Goal: Transaction & Acquisition: Purchase product/service

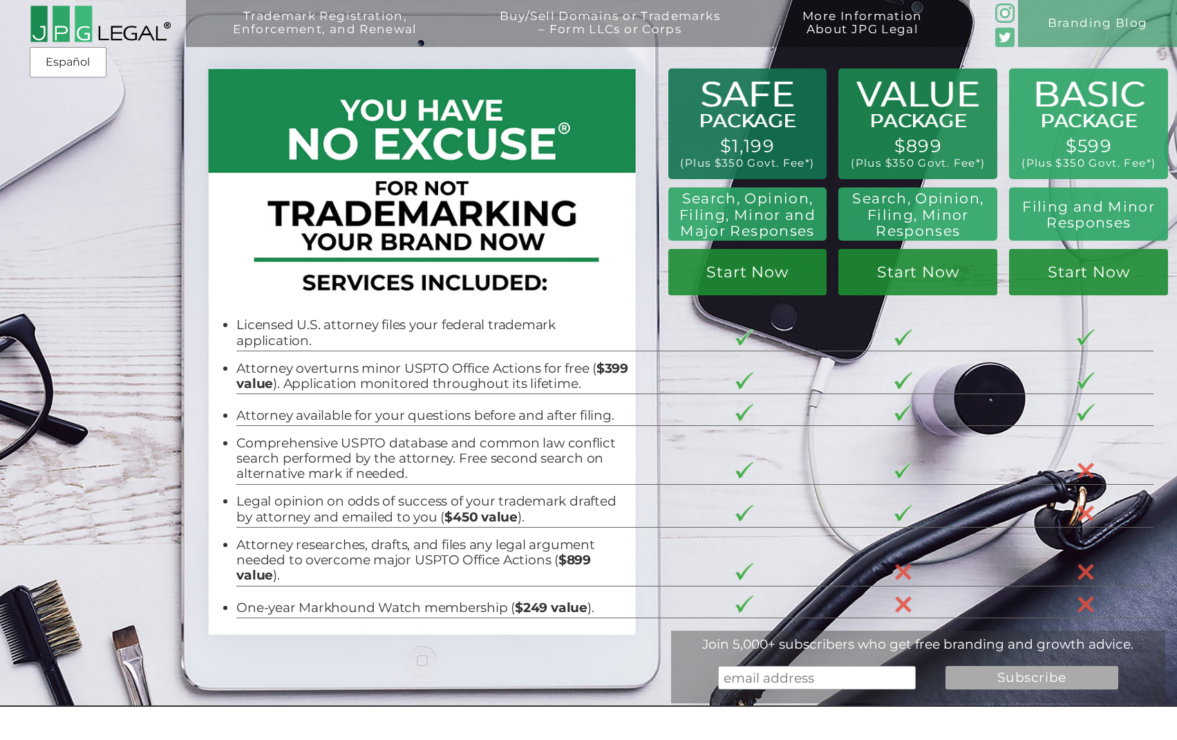
click at [1063, 153] on div "Trademark Registration, Enforcement, and Renewal File a Trademark Application T…" at bounding box center [588, 106] width 1177 height 212
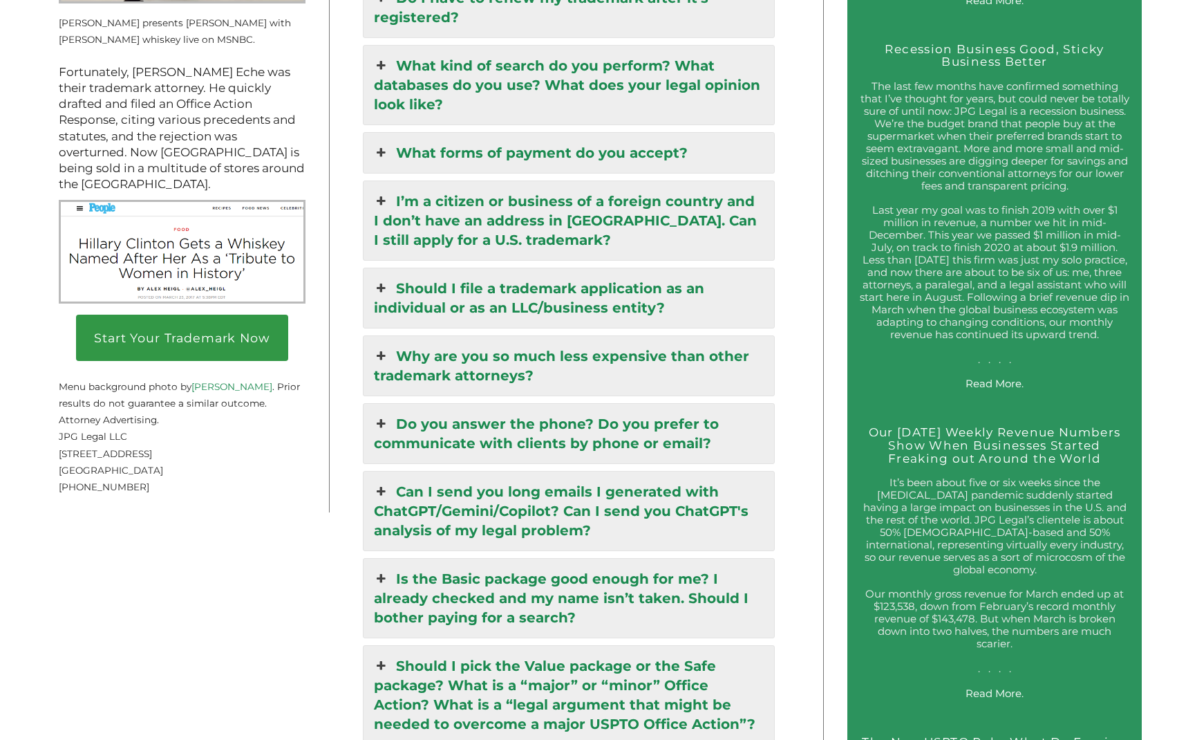
scroll to position [2120, 0]
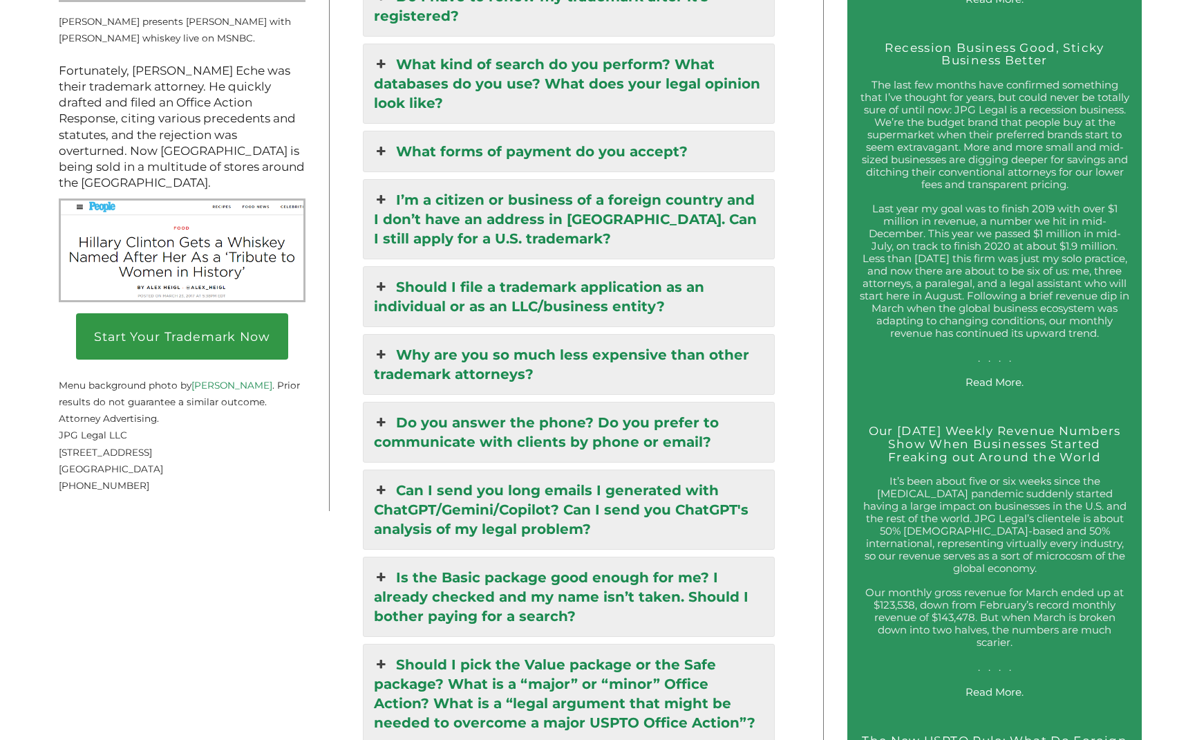
click at [674, 131] on link "What forms of payment do you accept?" at bounding box center [569, 151] width 411 height 40
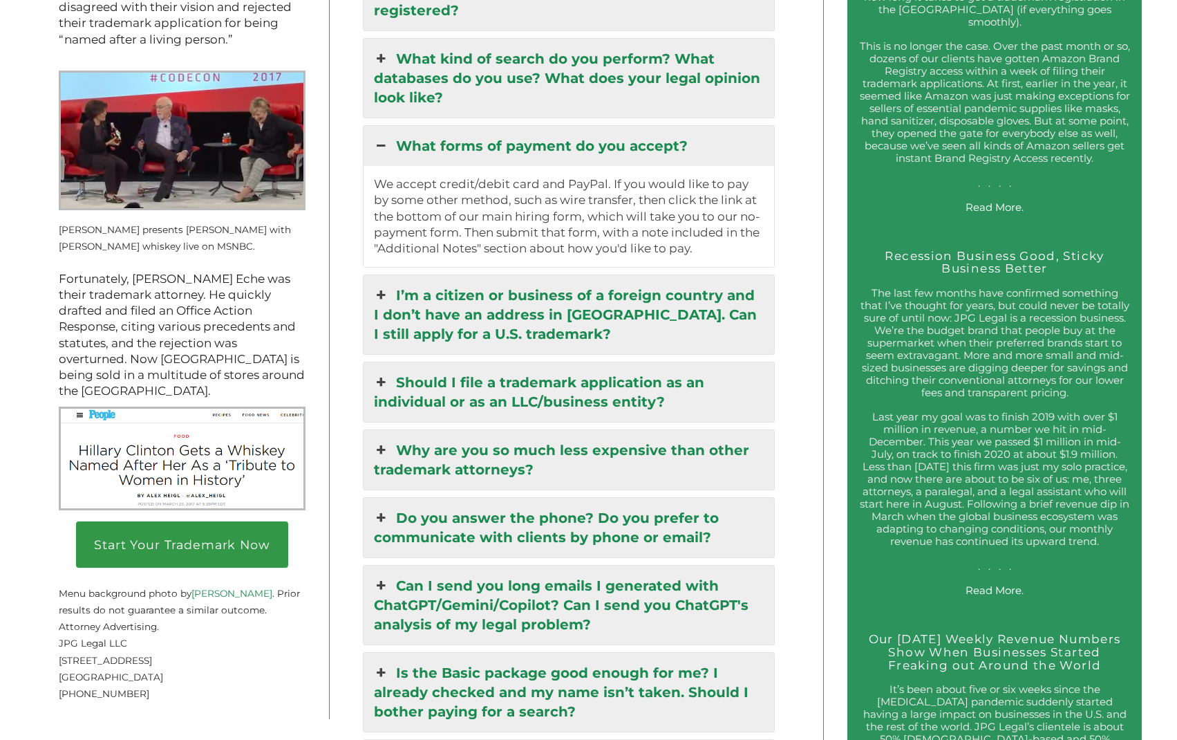
scroll to position [1914, 1]
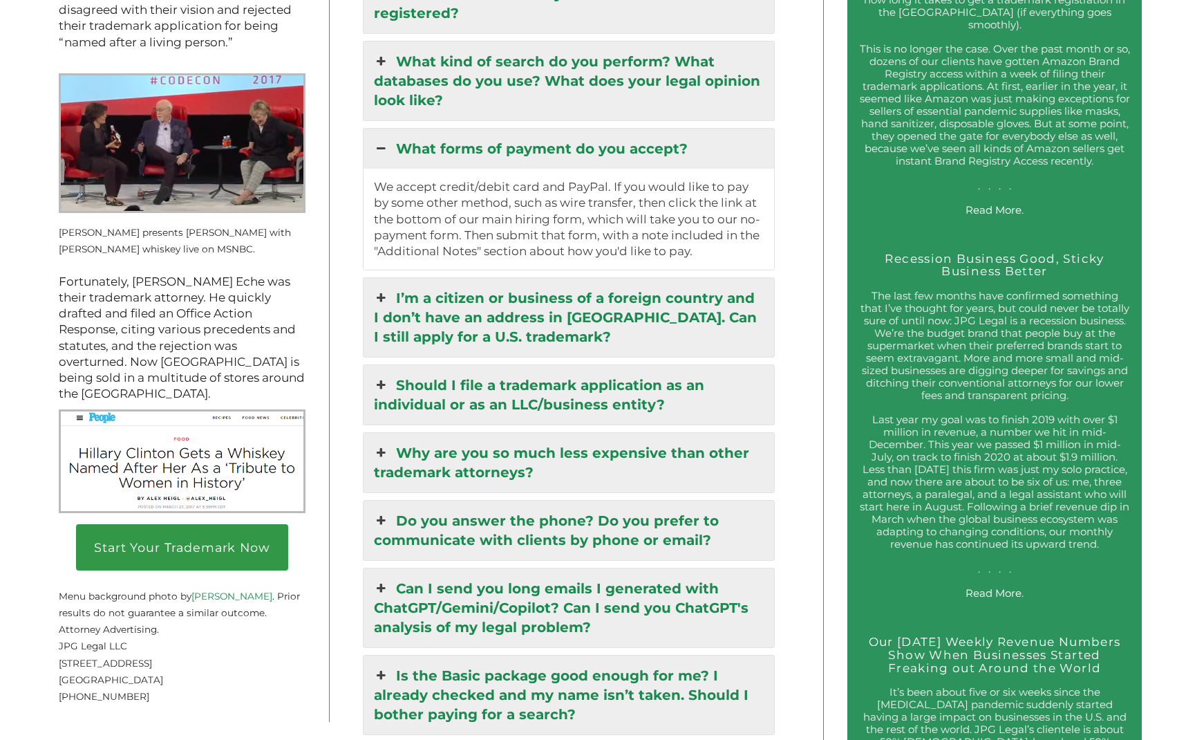
click at [677, 129] on link "What forms of payment do you accept?" at bounding box center [569, 149] width 411 height 40
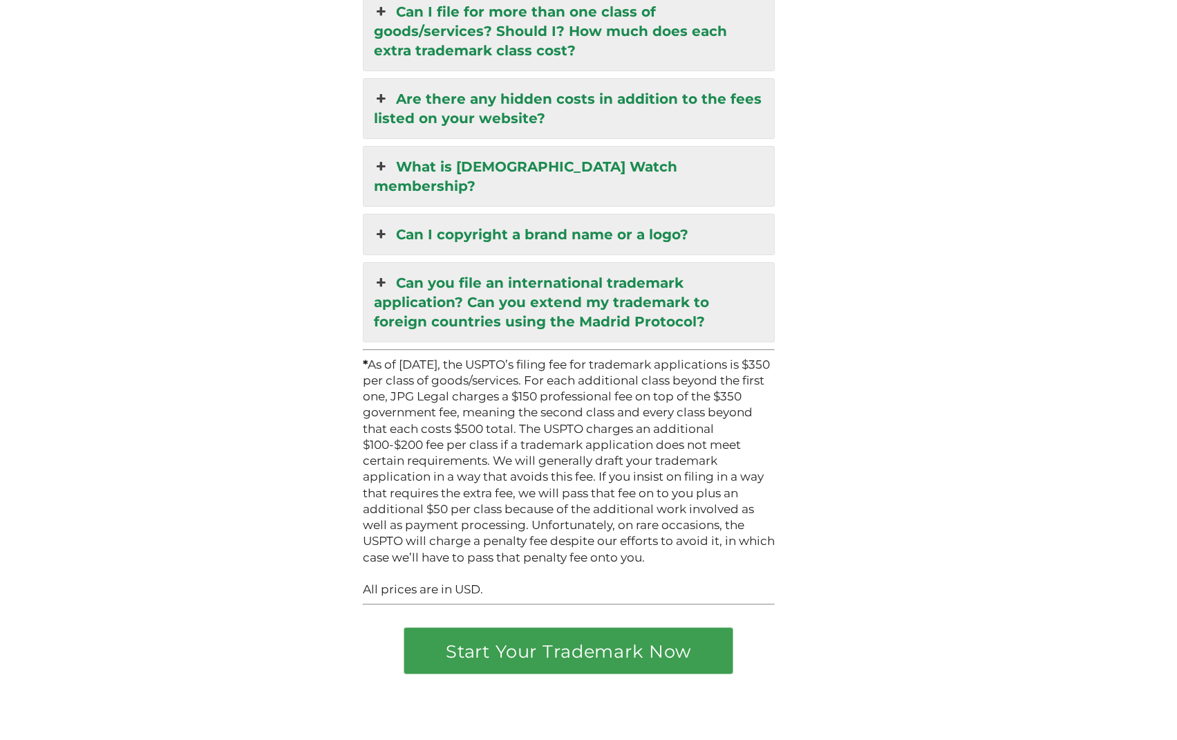
scroll to position [3517, 0]
click at [684, 214] on link "Can I copyright a brand name or a logo?" at bounding box center [569, 234] width 411 height 40
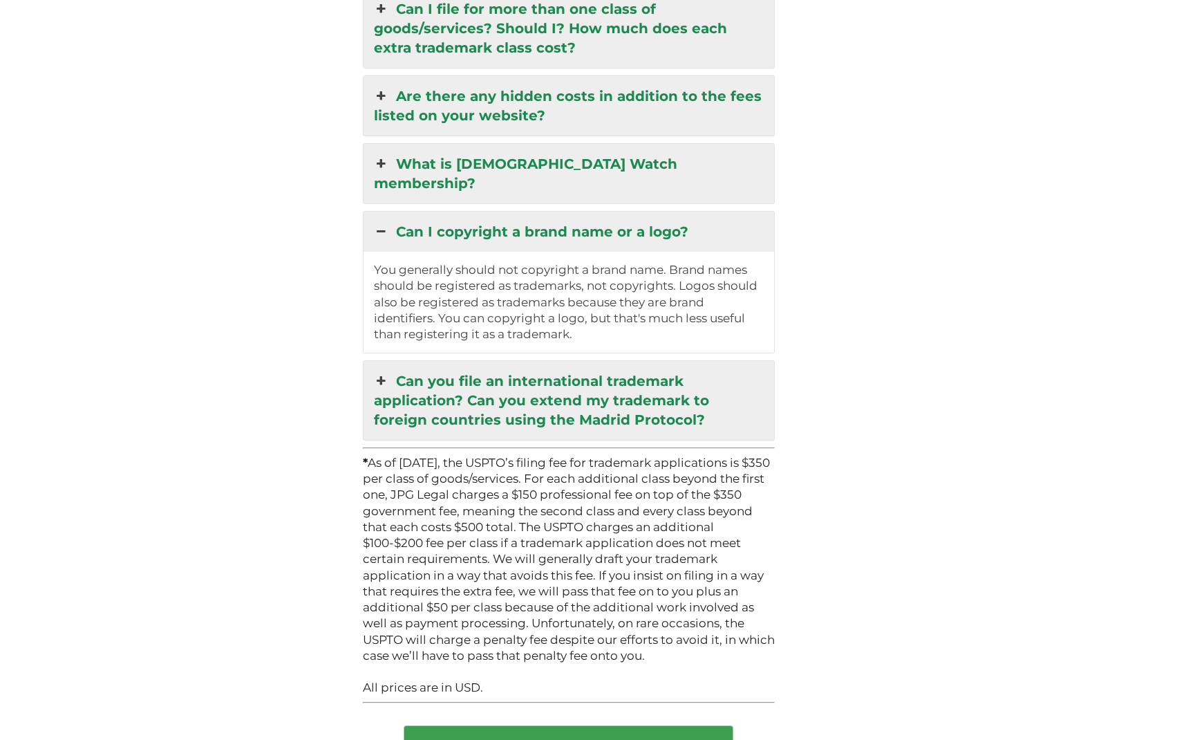
click at [684, 212] on link "Can I copyright a brand name or a logo?" at bounding box center [569, 232] width 411 height 40
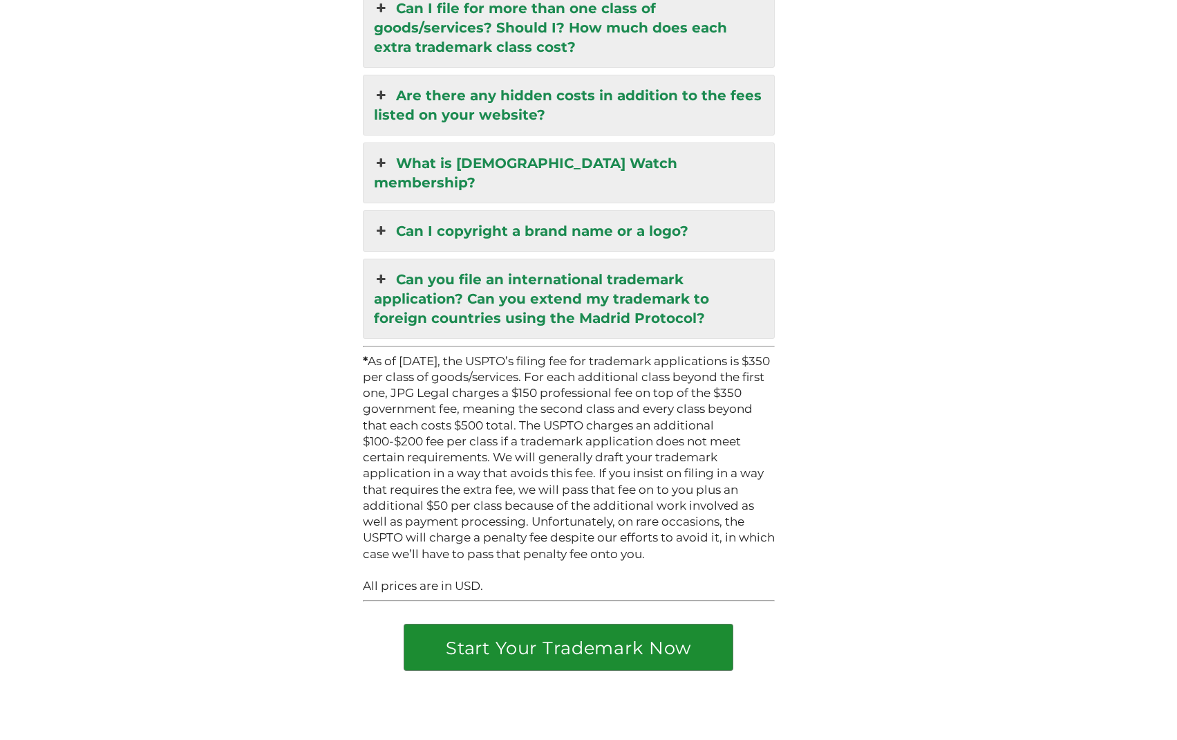
scroll to position [3516, 0]
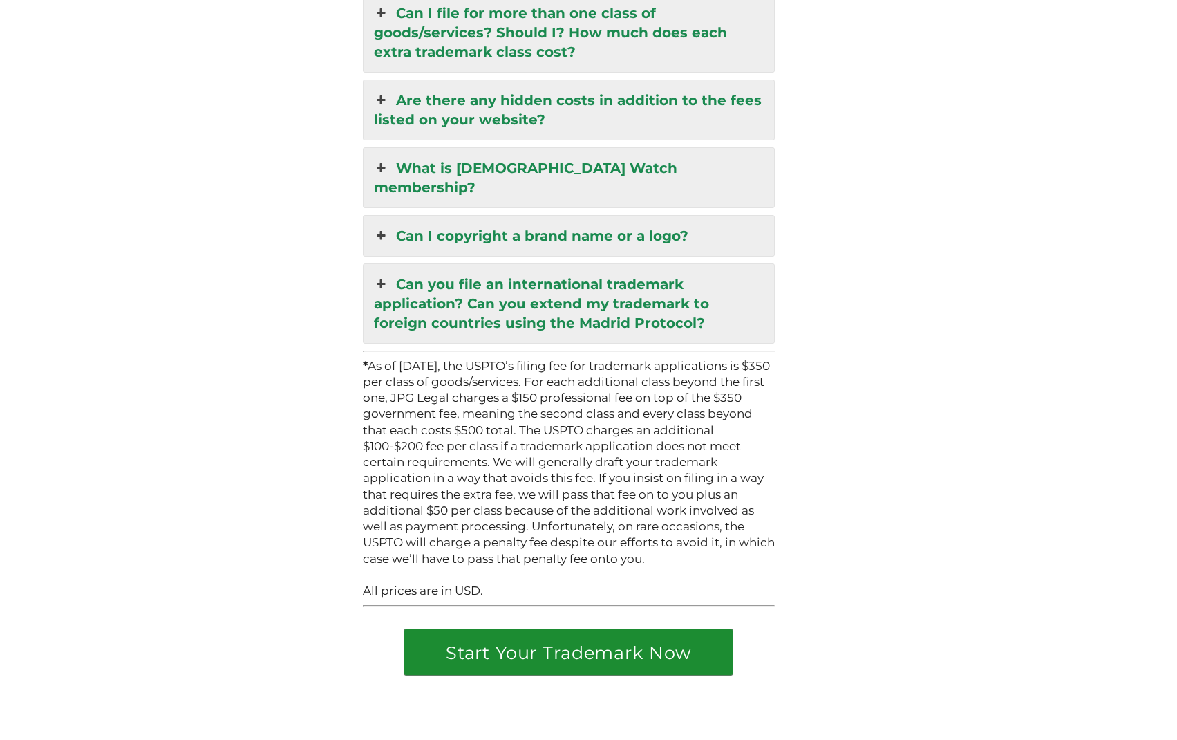
click at [611, 629] on link "Start Your Trademark Now" at bounding box center [568, 652] width 328 height 46
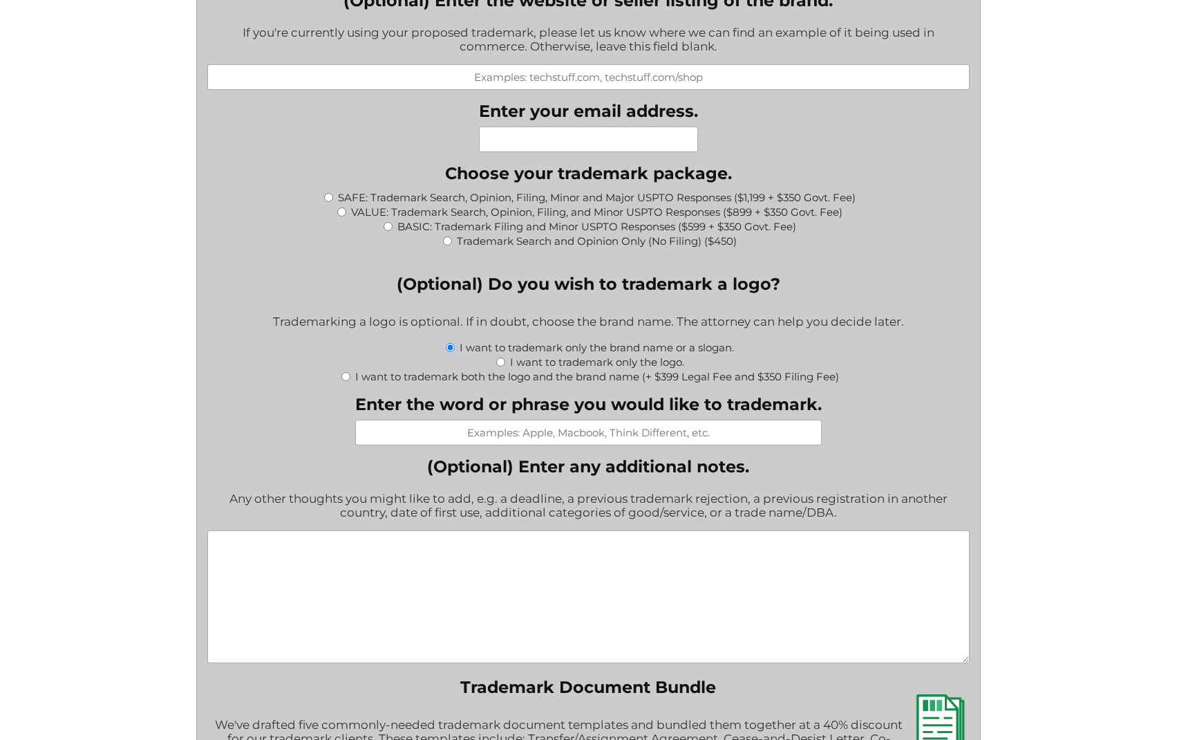
scroll to position [1239, 0]
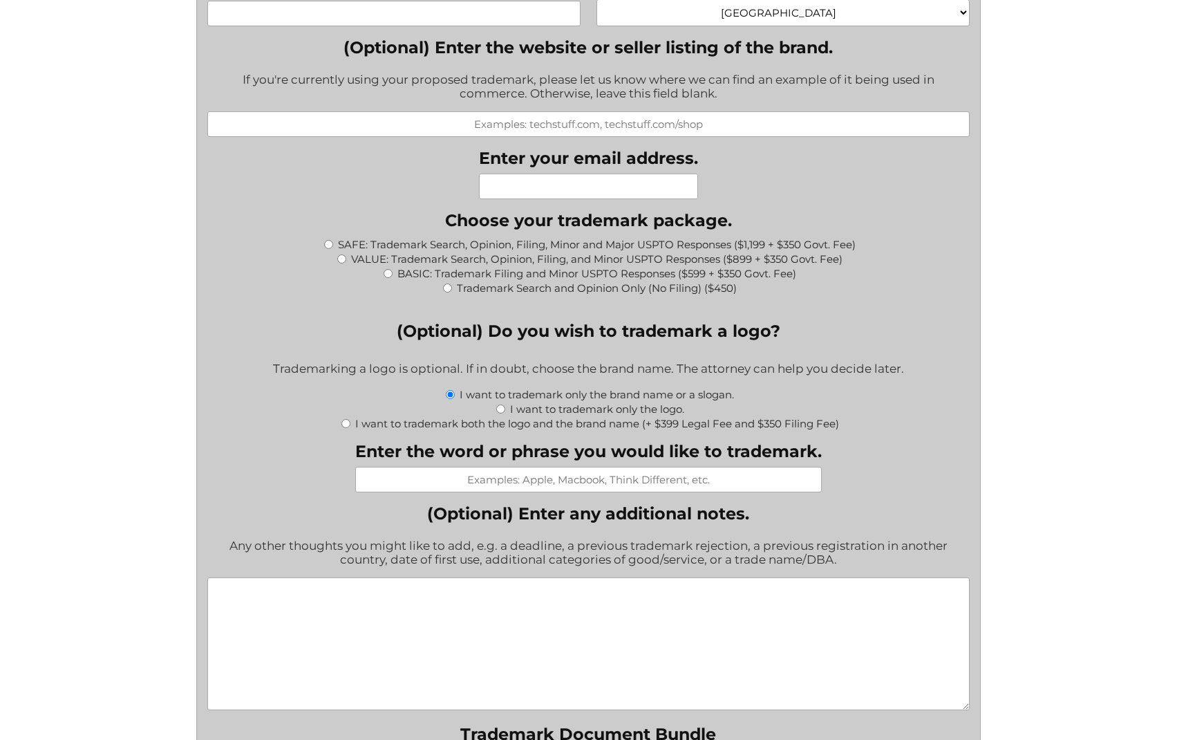
click at [384, 269] on input "BASIC: Trademark Filing and Minor USPTO Responses ($599 + $350 Govt. Fee)" at bounding box center [388, 273] width 9 height 9
radio input "true"
type input "$949.00"
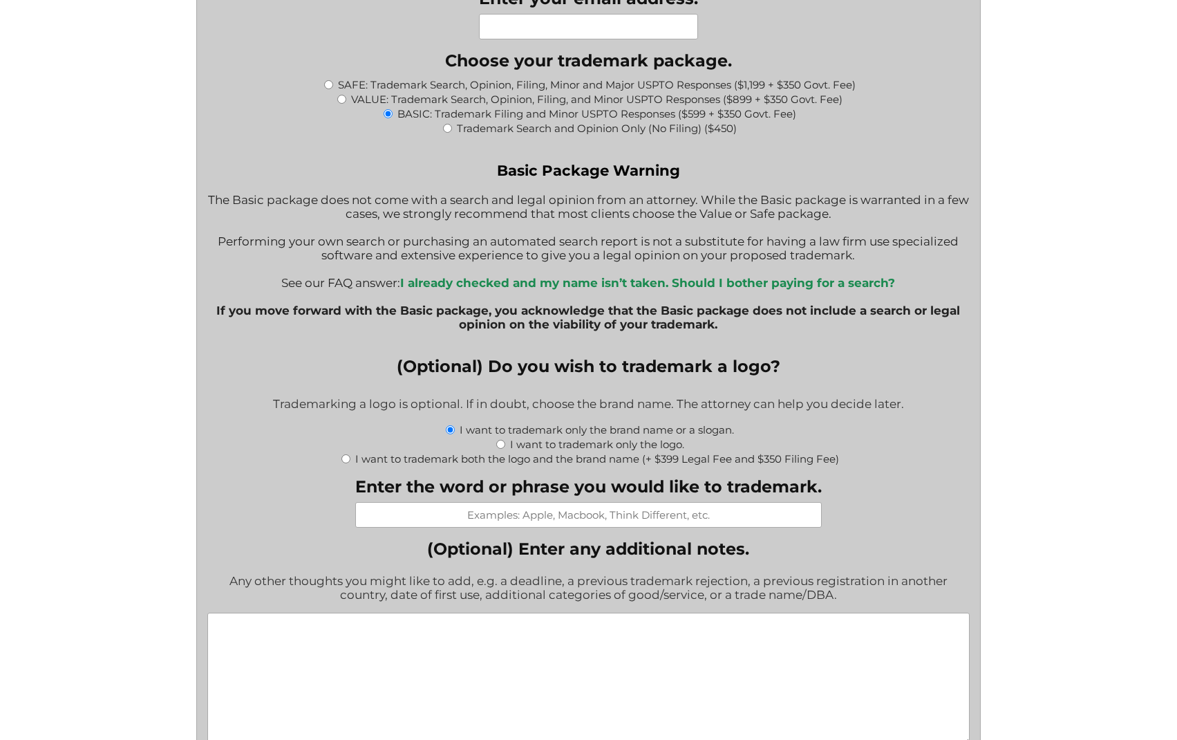
scroll to position [1400, 0]
click at [485, 274] on b "I already checked and my name isn’t taken. Should I bother paying for a search?" at bounding box center [647, 281] width 495 height 14
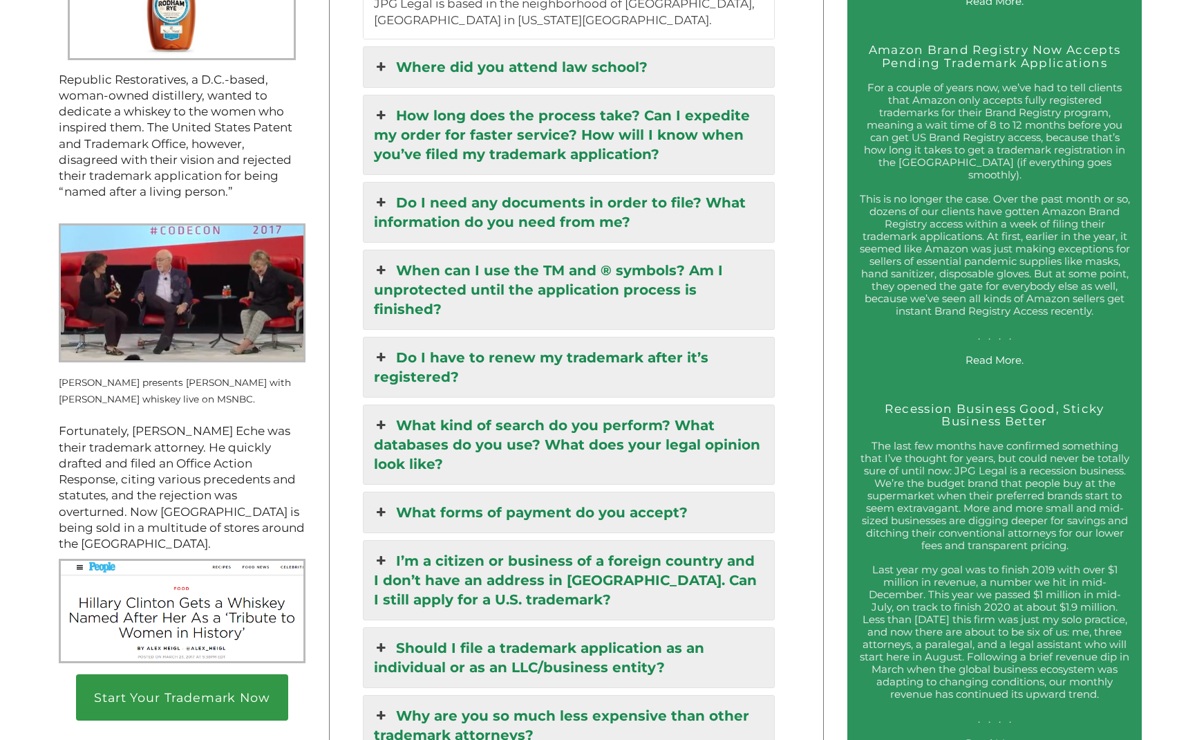
scroll to position [1765, 0]
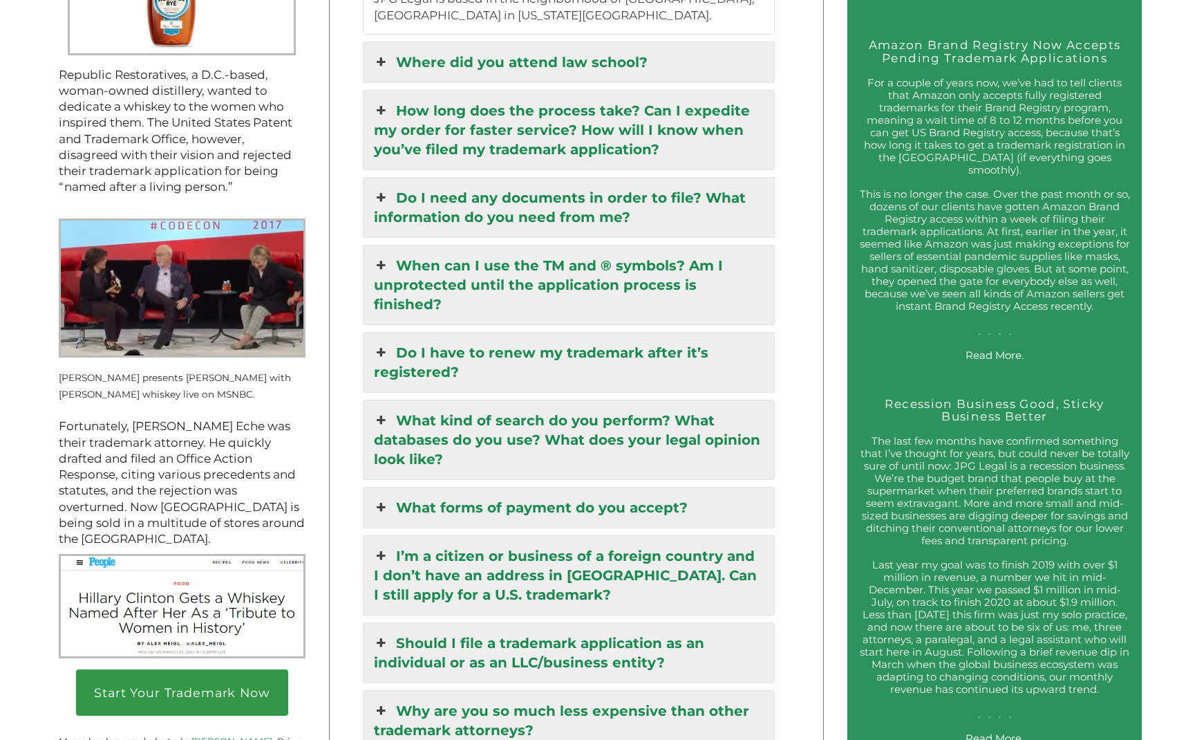
click at [484, 333] on link "Do I have to renew my trademark after it’s registered?" at bounding box center [569, 362] width 411 height 59
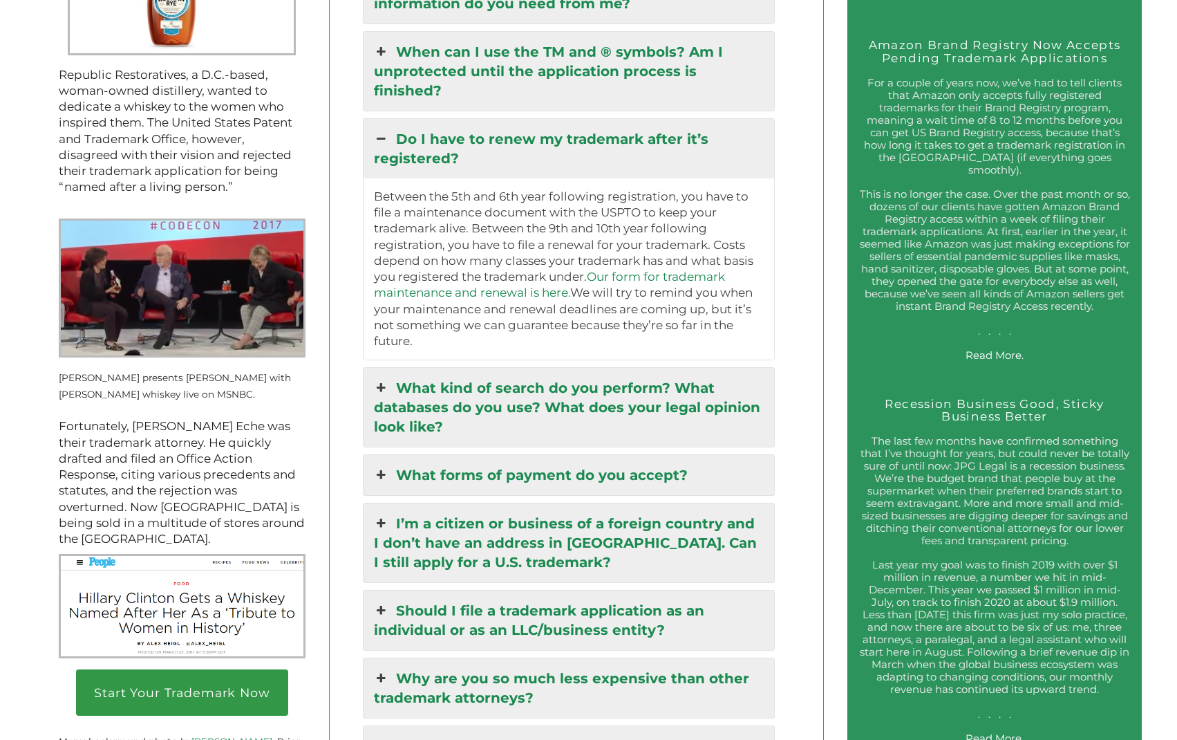
click at [473, 119] on link "Do I have to renew my trademark after it’s registered?" at bounding box center [569, 148] width 411 height 59
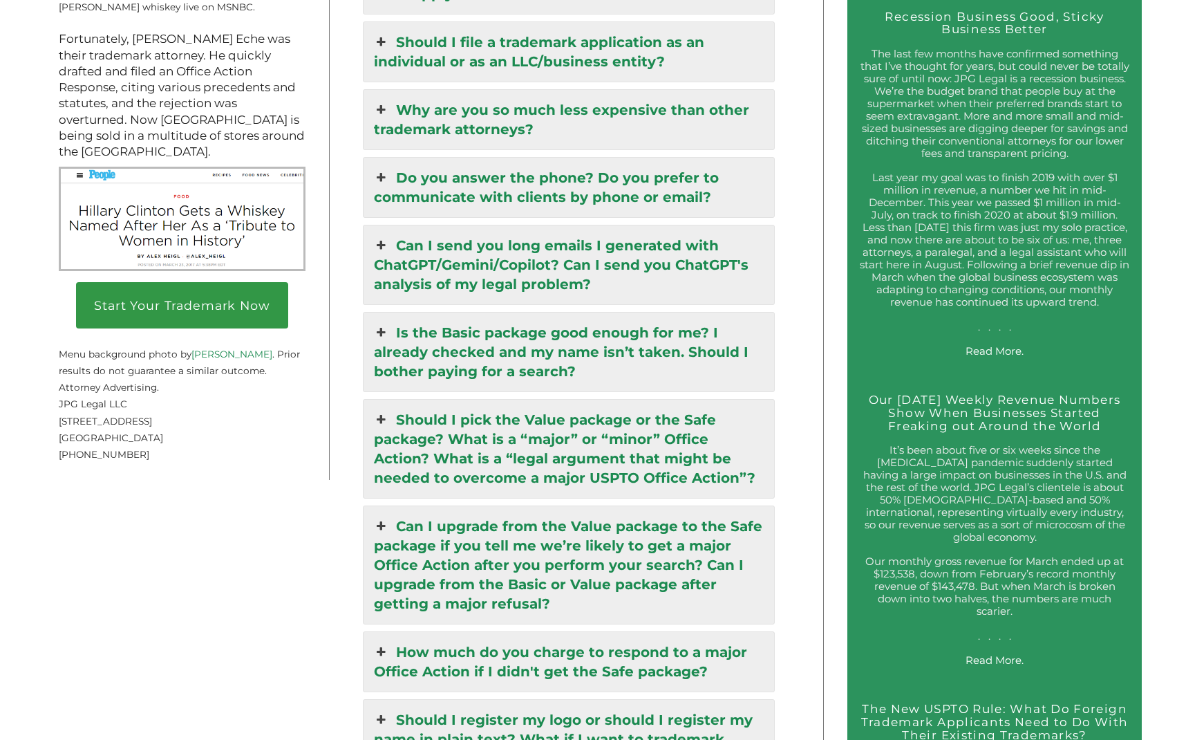
scroll to position [2156, 0]
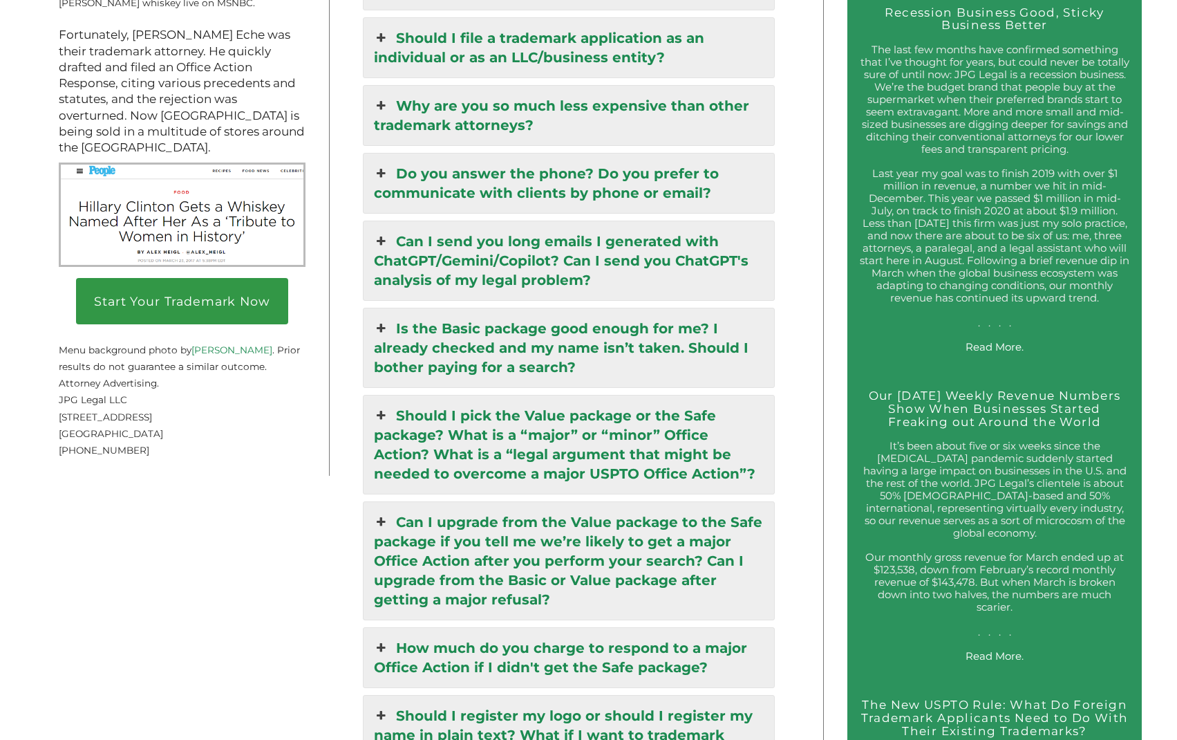
click at [484, 308] on link "Is the Basic package good enough for me? I already checked and my name isn’t ta…" at bounding box center [569, 347] width 411 height 79
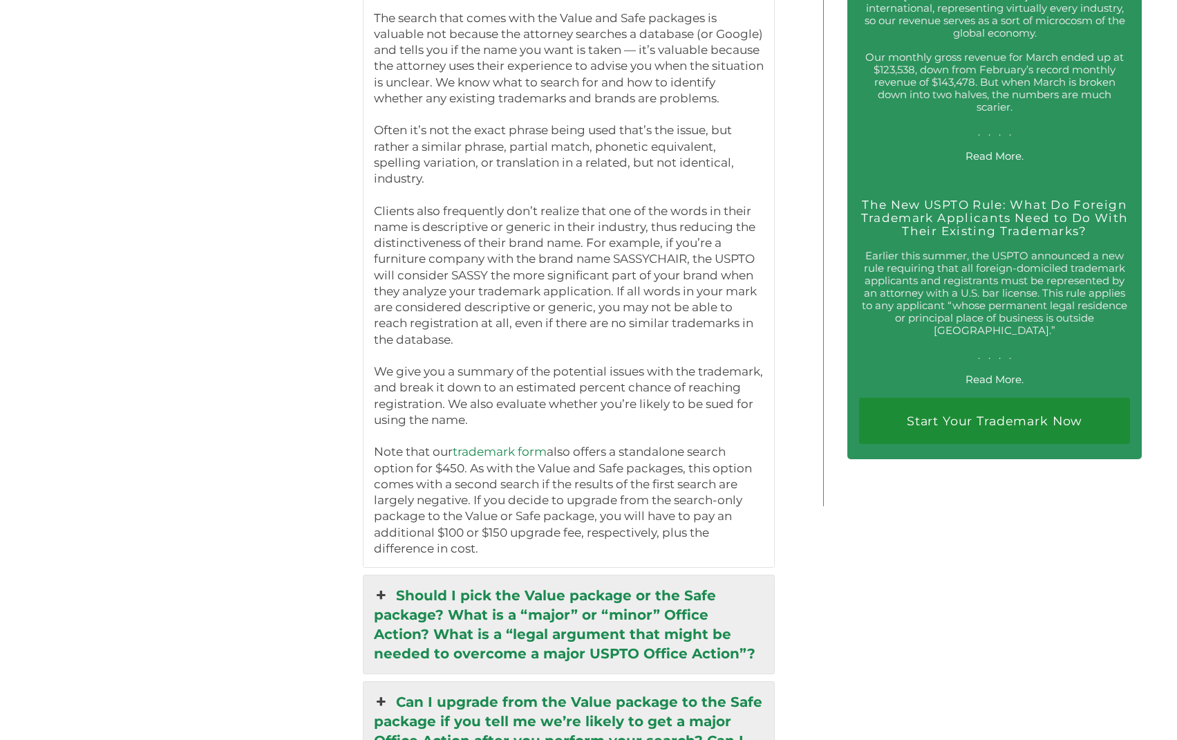
scroll to position [2657, 0]
